Goal: Find specific page/section: Find specific page/section

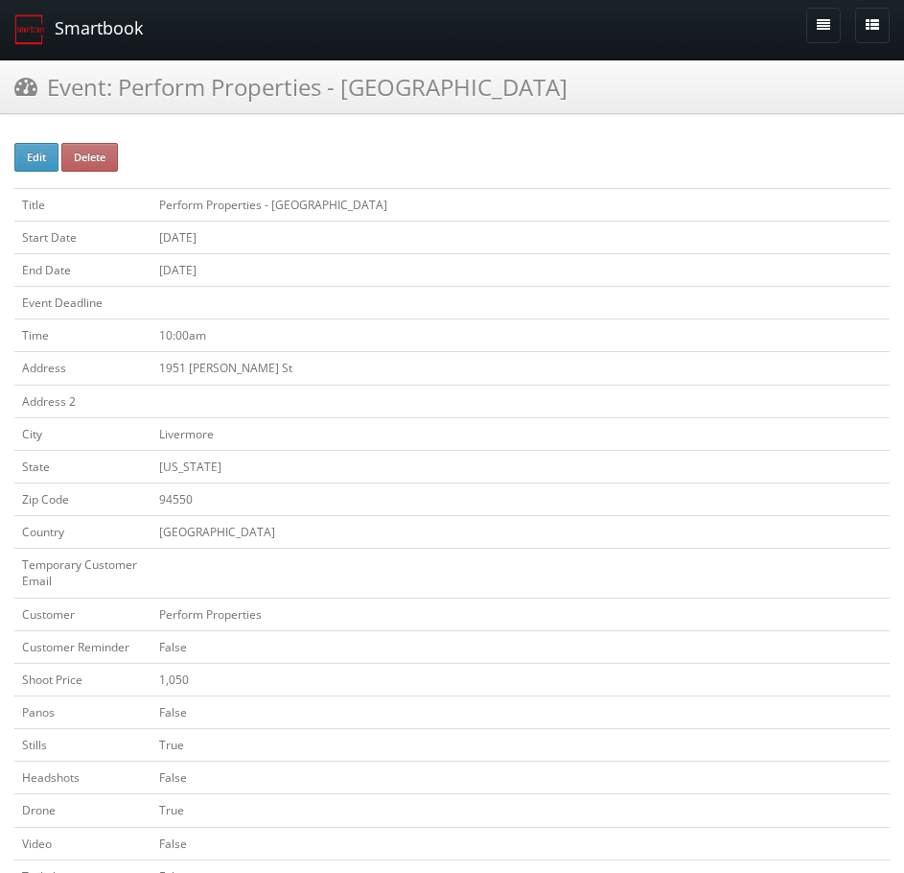
click at [102, 32] on link "Smartbook" at bounding box center [78, 29] width 157 height 59
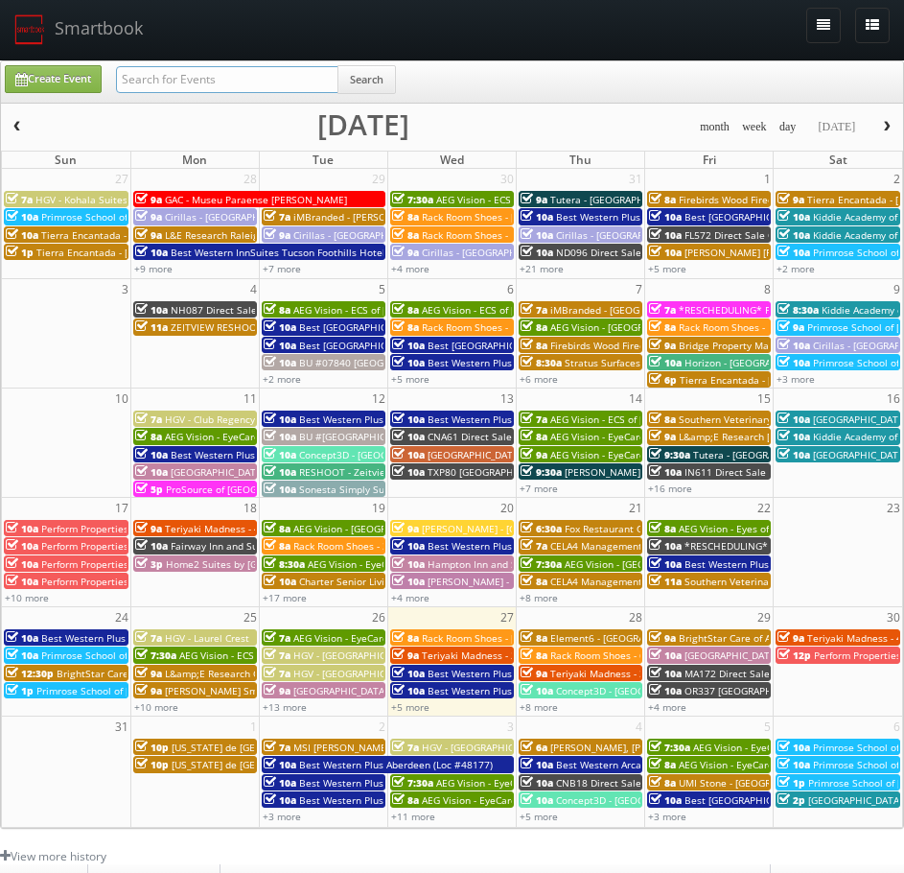
click at [224, 78] on input "text" at bounding box center [227, 79] width 222 height 27
paste input "Pinole Vista"
type input "Pinole Vista"
click at [370, 79] on button "Search" at bounding box center [367, 79] width 58 height 29
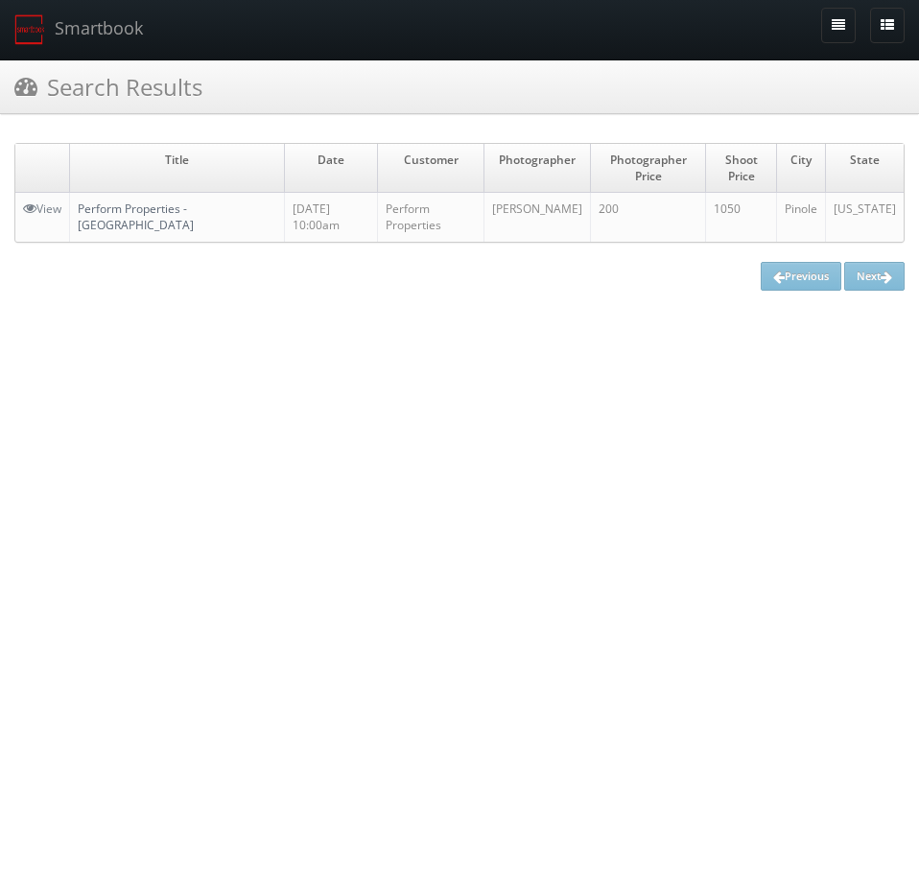
click at [192, 205] on link "Perform Properties - [GEOGRAPHIC_DATA]" at bounding box center [136, 216] width 116 height 33
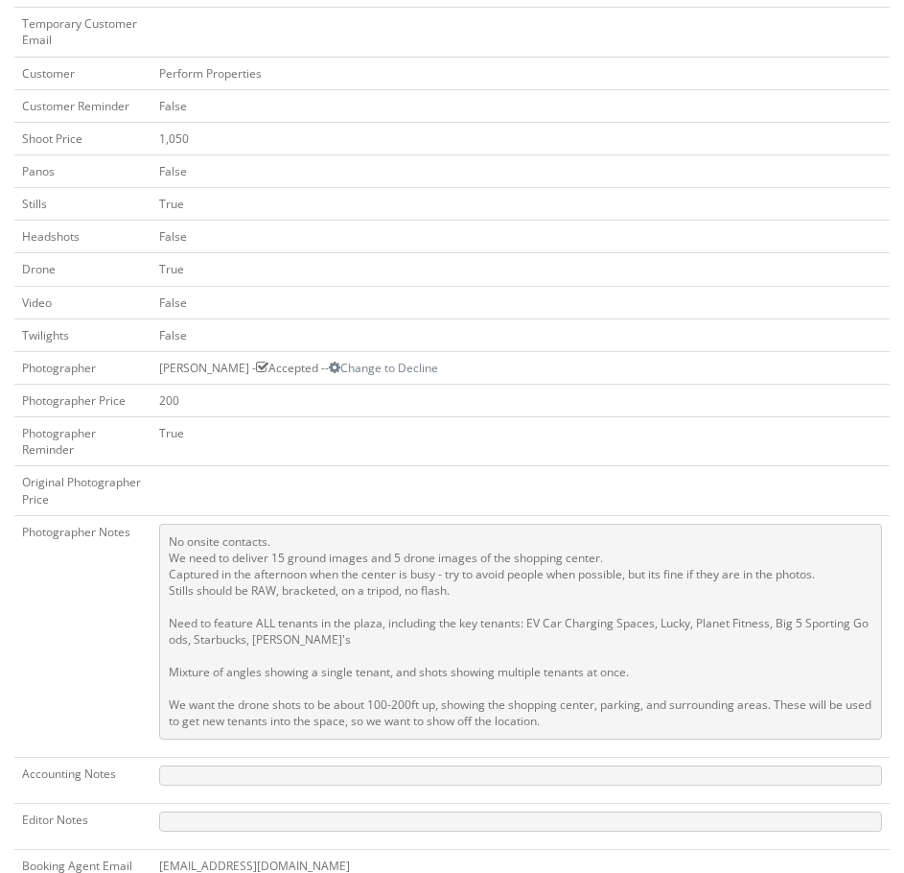
scroll to position [575, 0]
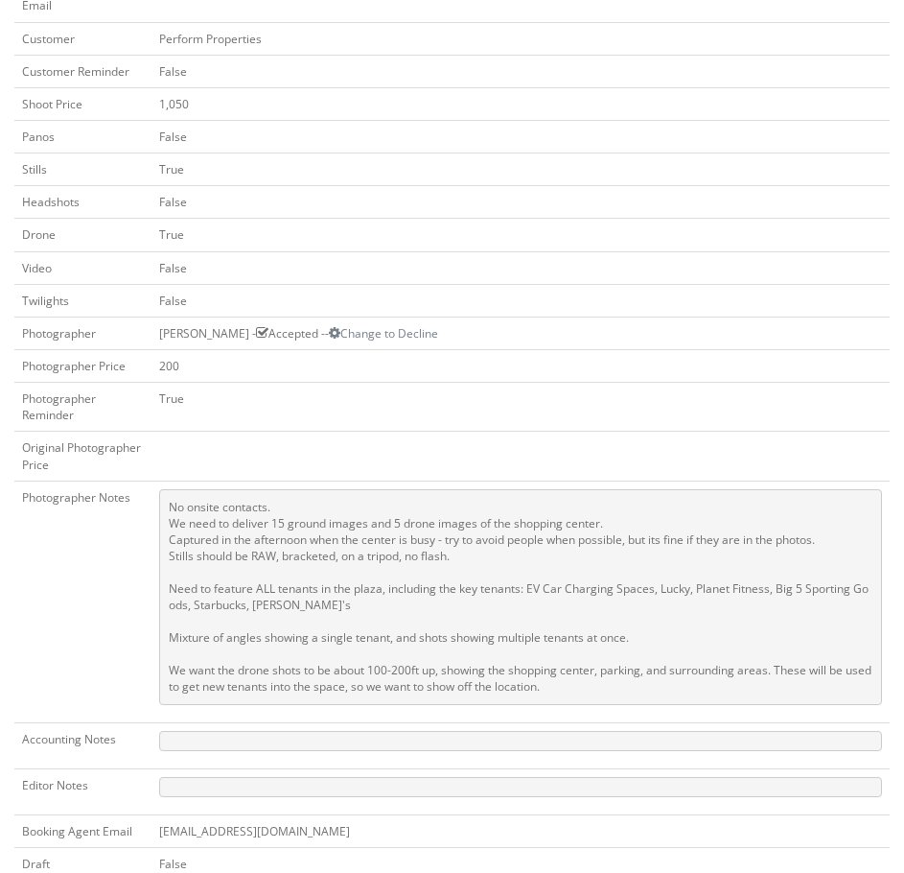
click at [262, 394] on td "True" at bounding box center [520, 407] width 738 height 49
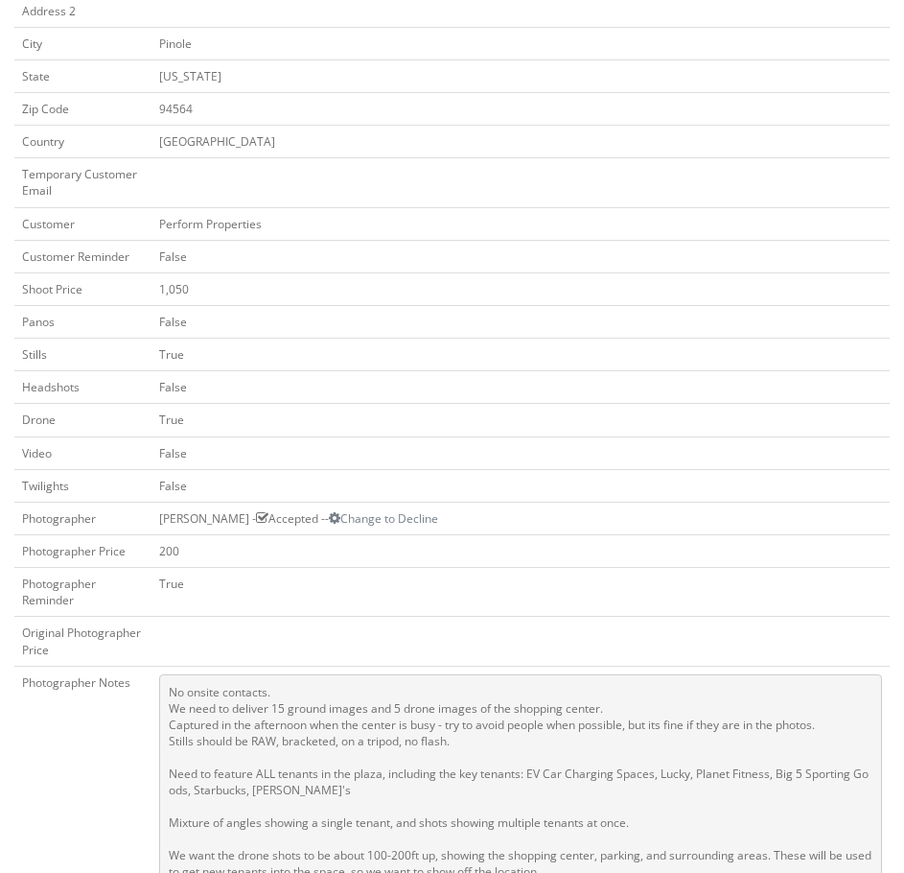
scroll to position [0, 0]
